Goal: Check status: Check status

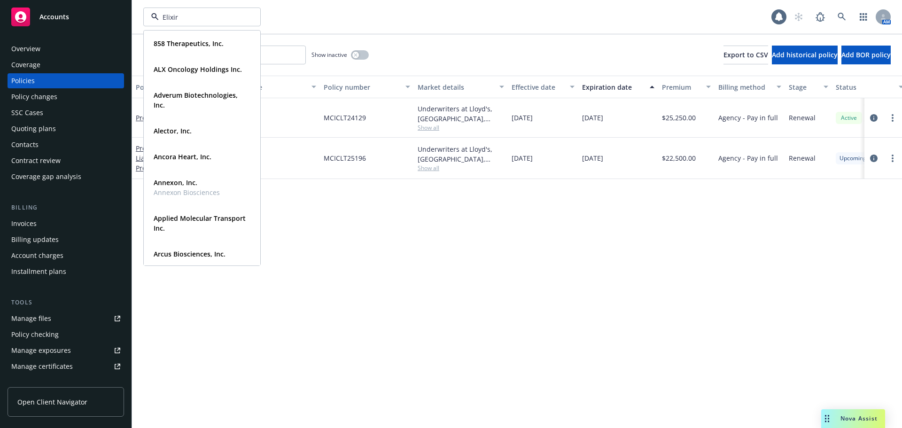
type input "Elixir"
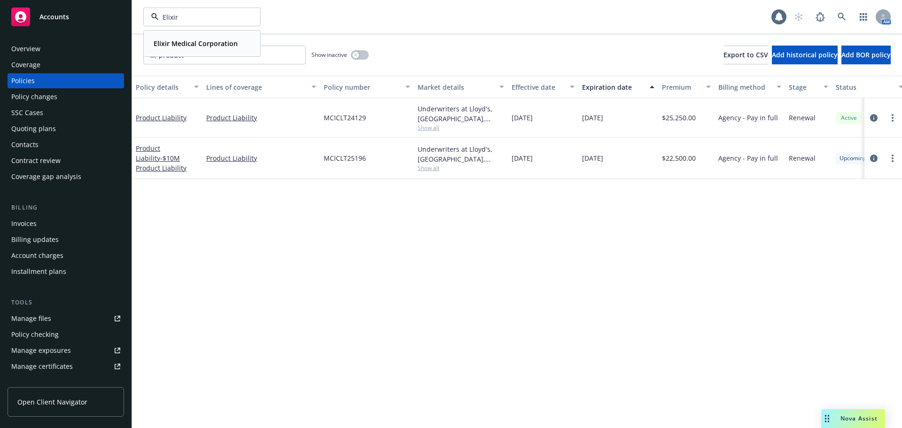
click at [216, 41] on strong "Elixir Medical Corporation" at bounding box center [196, 43] width 84 height 9
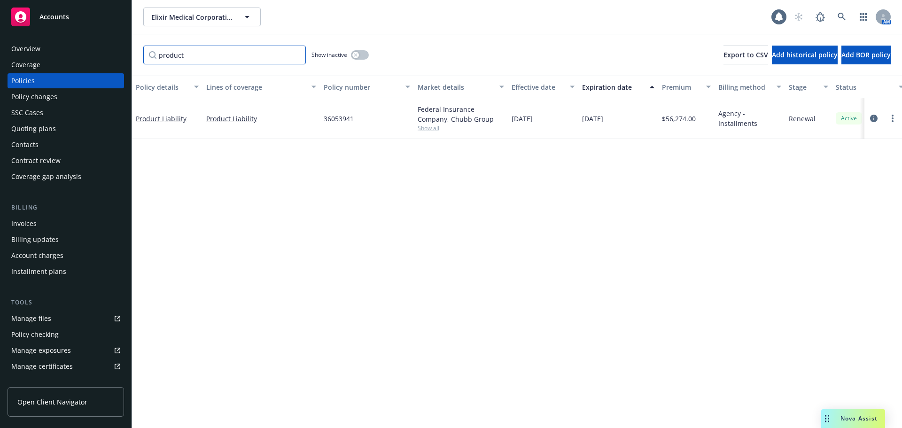
click at [294, 54] on input "product" at bounding box center [224, 55] width 163 height 19
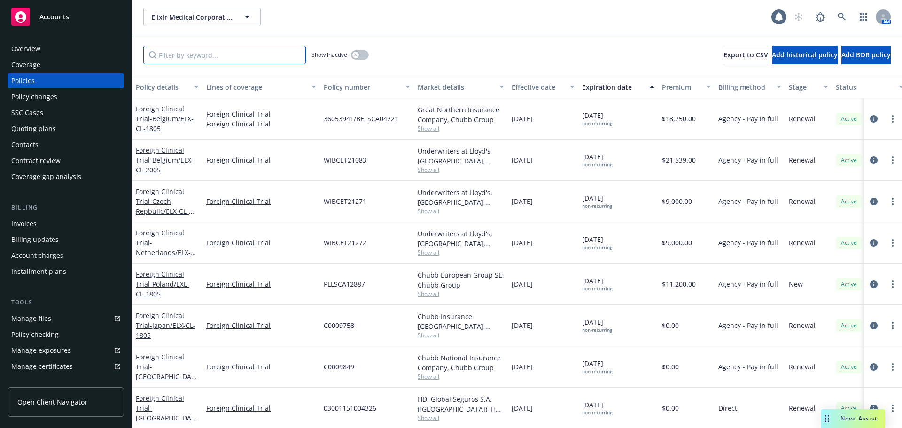
click at [215, 58] on input "Filter by keyword..." at bounding box center [224, 55] width 163 height 19
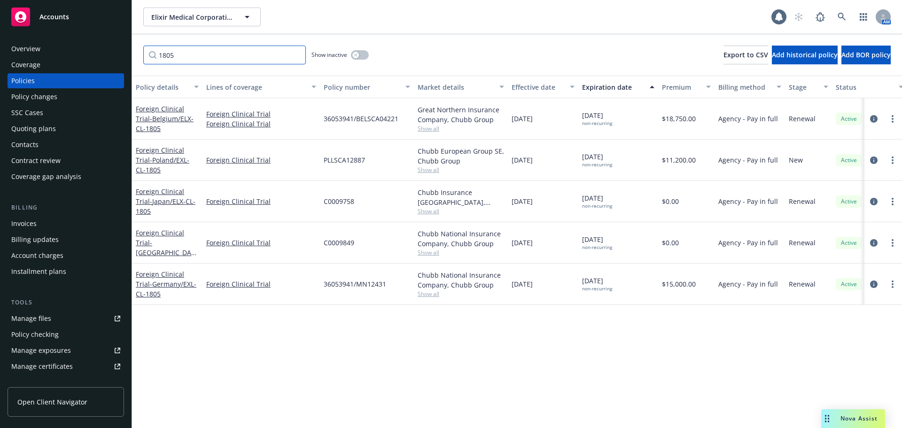
type input "1805"
click at [173, 282] on span "- [GEOGRAPHIC_DATA]/EXL-CL-1805" at bounding box center [166, 289] width 61 height 19
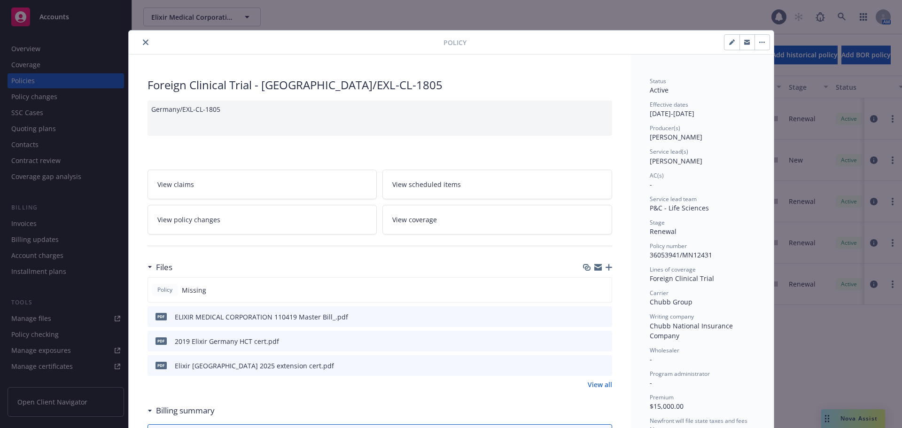
click at [732, 38] on button "button" at bounding box center [732, 42] width 15 height 15
select select "RENEWAL"
select select "other"
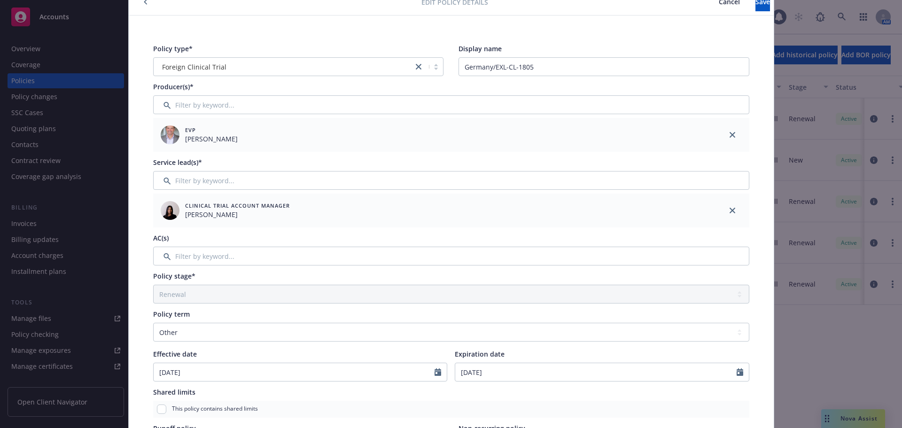
scroll to position [94, 0]
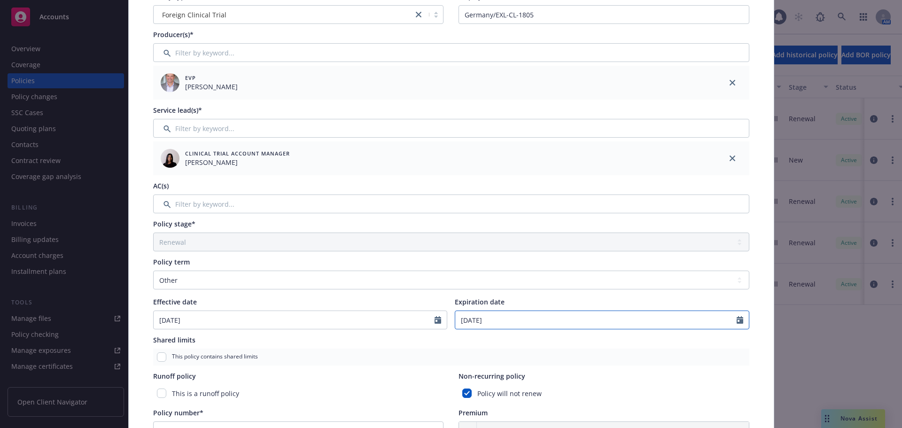
click at [518, 319] on input "[DATE]" at bounding box center [596, 320] width 282 height 18
select select "11"
type input "[DATE]"
click at [575, 345] on div "Shared limits This policy contains shared limits" at bounding box center [451, 350] width 596 height 31
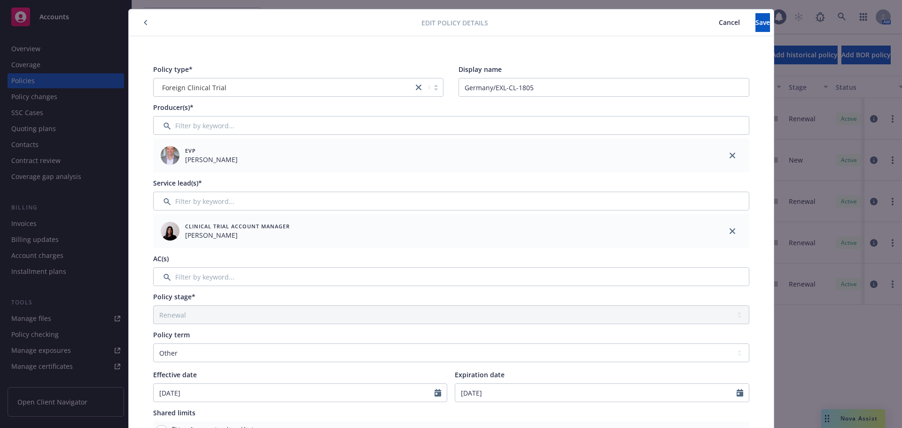
scroll to position [0, 0]
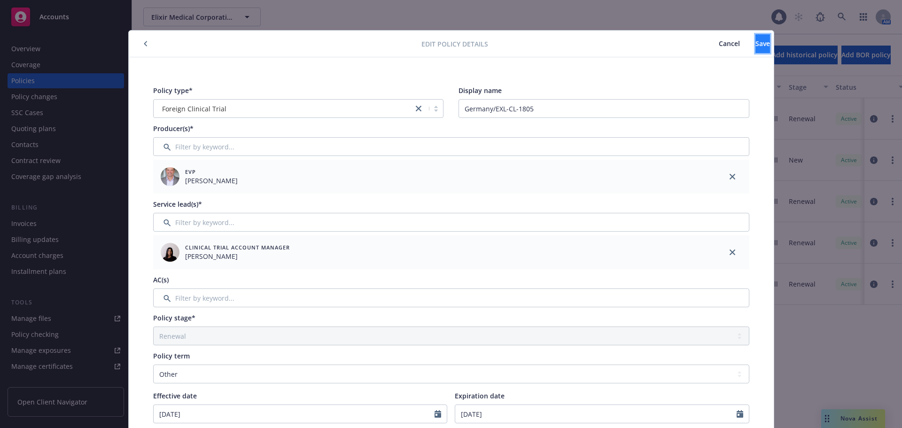
click at [756, 46] on span "Save" at bounding box center [763, 43] width 15 height 9
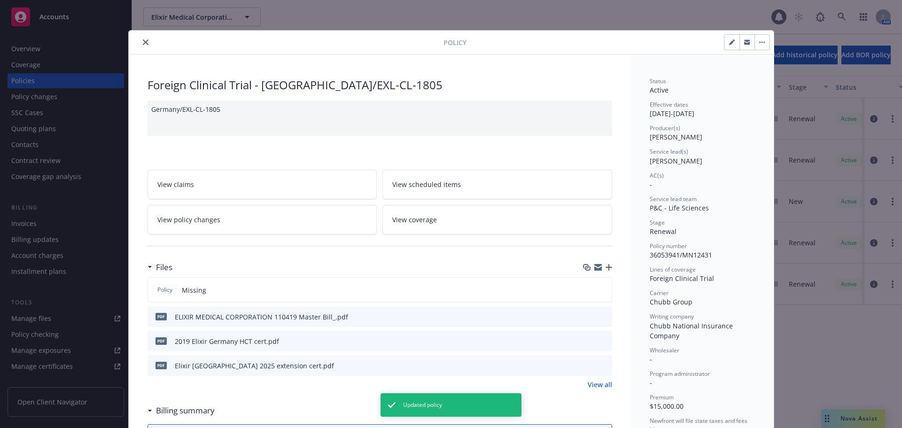
click at [143, 41] on icon "close" at bounding box center [146, 42] width 6 height 6
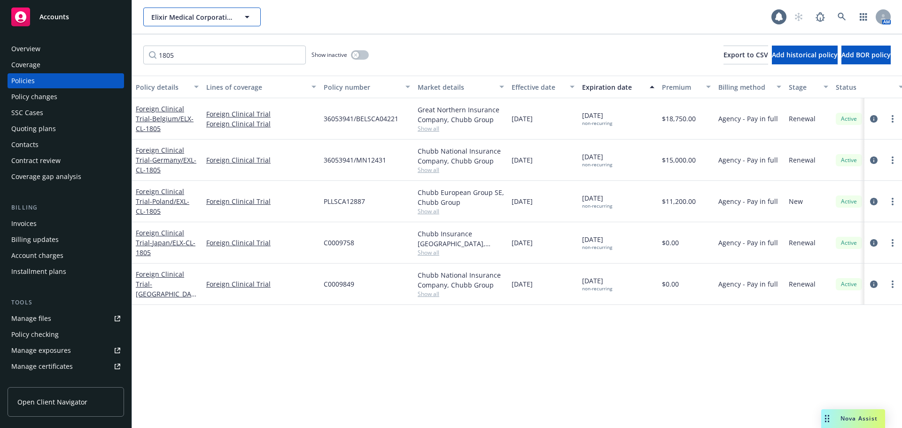
click at [173, 16] on span "Elixir Medical Corporation" at bounding box center [191, 17] width 81 height 10
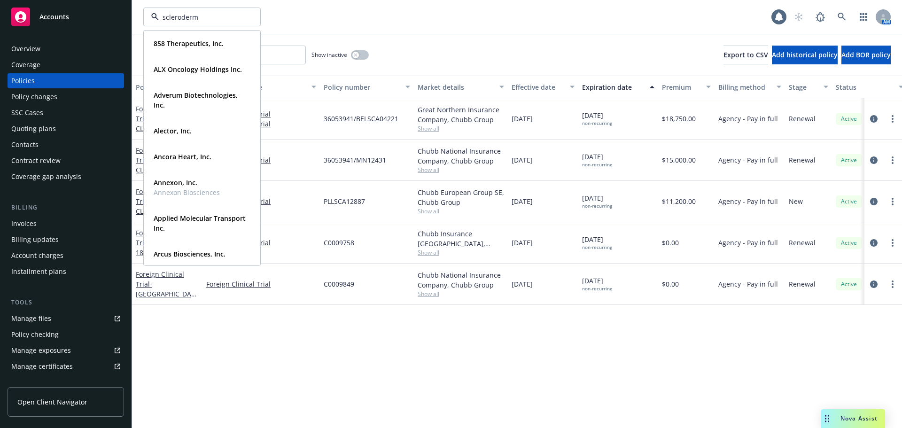
type input "[MEDICAL_DATA]"
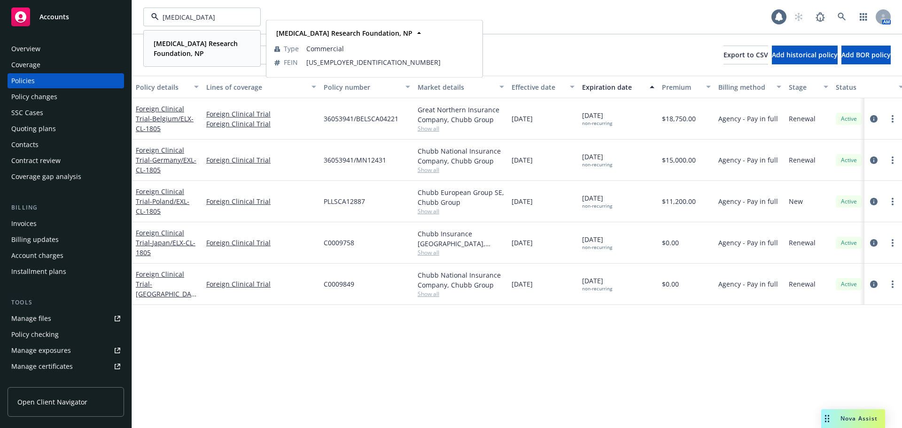
click at [212, 47] on strong "[MEDICAL_DATA] Research Foundation, NP" at bounding box center [196, 48] width 84 height 19
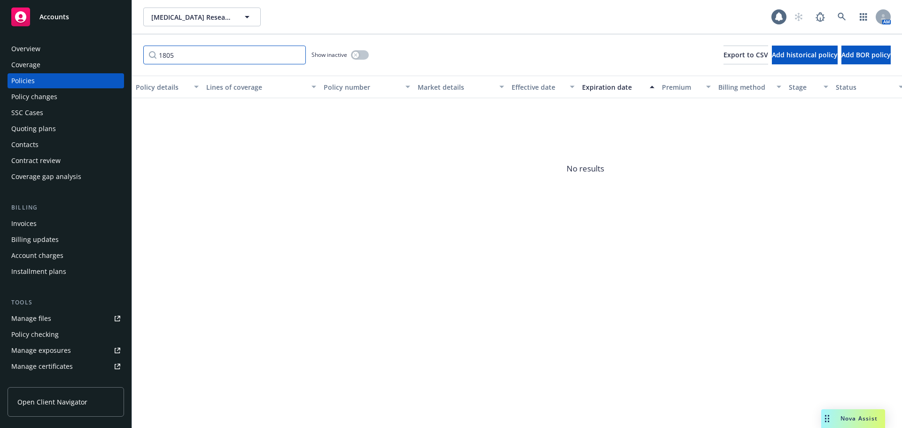
drag, startPoint x: 296, startPoint y: 54, endPoint x: 288, endPoint y: 54, distance: 8.0
click at [296, 54] on input "1805" at bounding box center [224, 55] width 163 height 19
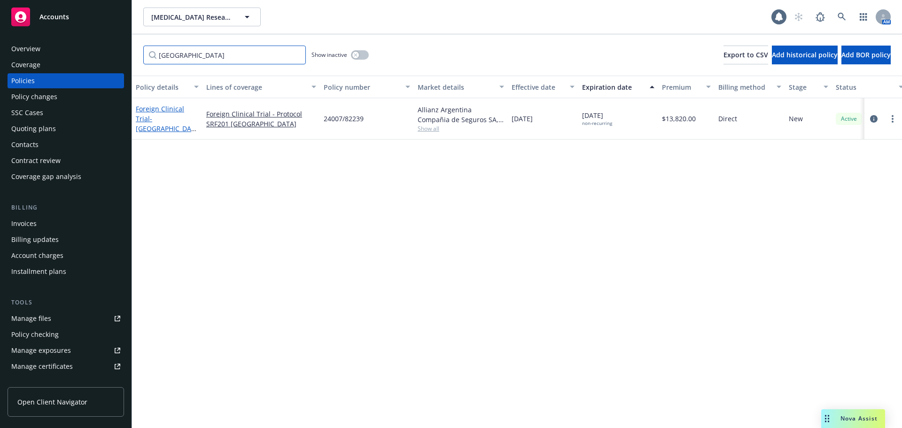
type input "[GEOGRAPHIC_DATA]"
click at [169, 126] on span "- [GEOGRAPHIC_DATA]/SRF201" at bounding box center [166, 128] width 61 height 29
